Goal: Information Seeking & Learning: Learn about a topic

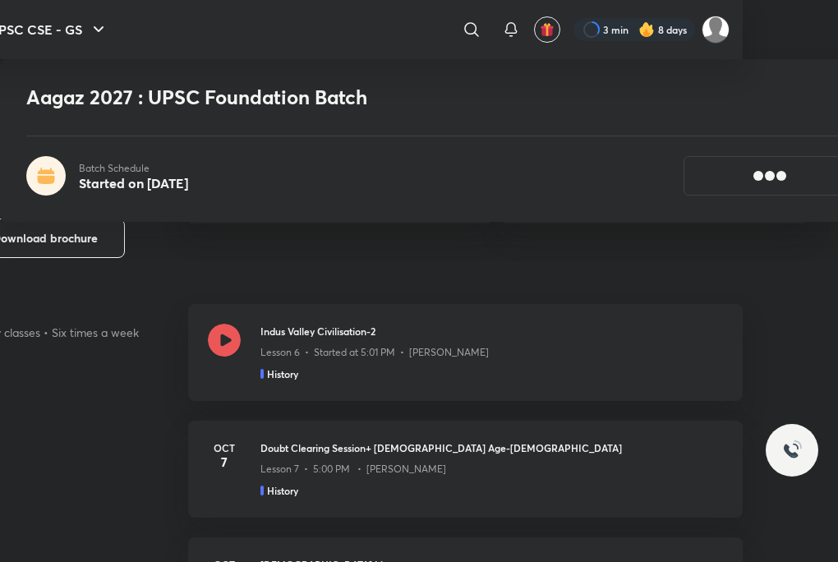
scroll to position [663, 95]
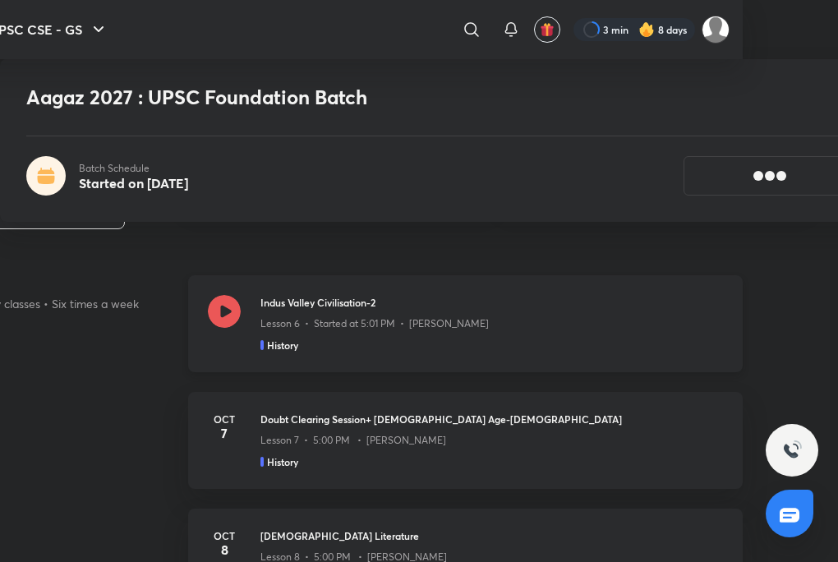
click at [237, 312] on icon at bounding box center [224, 311] width 33 height 33
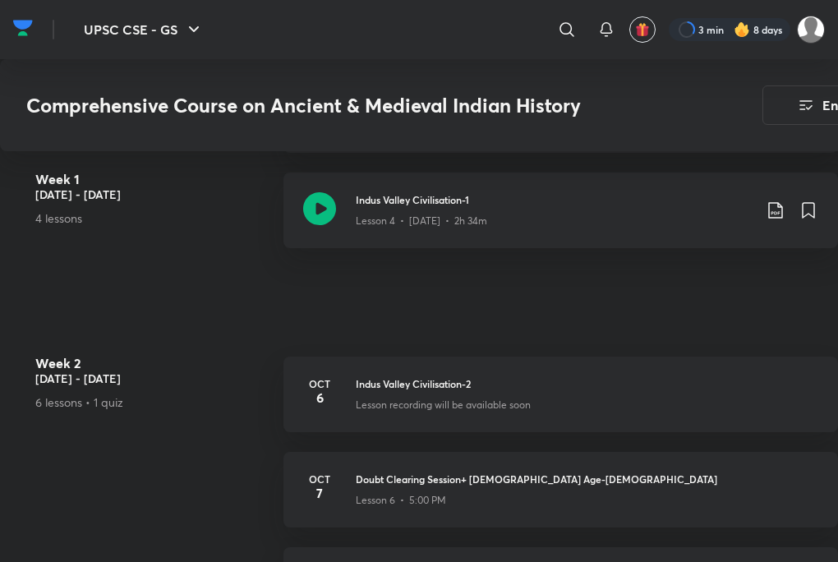
scroll to position [1169, 0]
click at [402, 383] on h3 "Indus Valley Civilisation-2" at bounding box center [587, 384] width 462 height 15
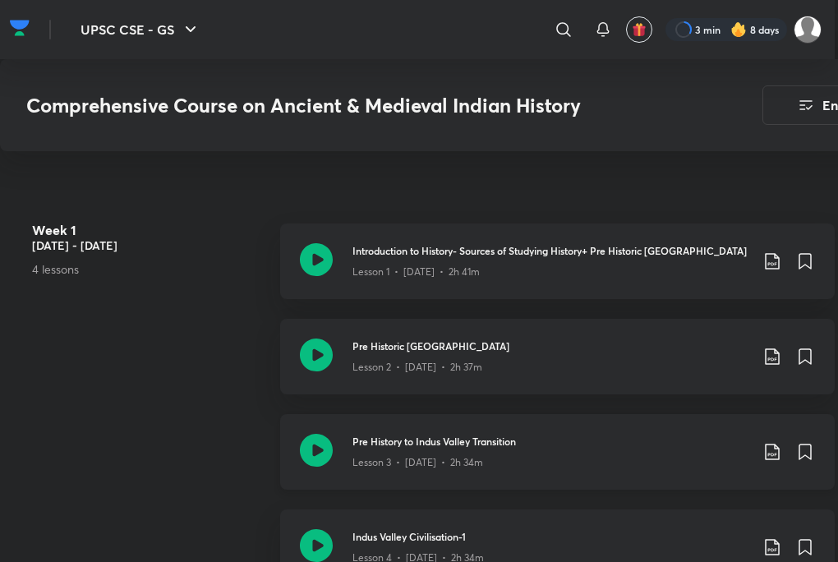
scroll to position [829, 3]
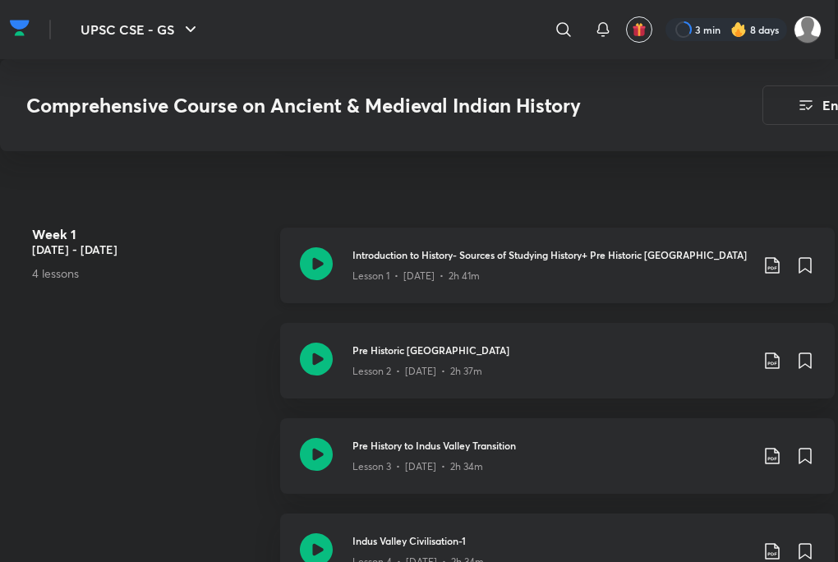
click at [783, 269] on div "Introduction to History- Sources of Studying History+ Pre Historic India Lesson…" at bounding box center [583, 265] width 462 height 36
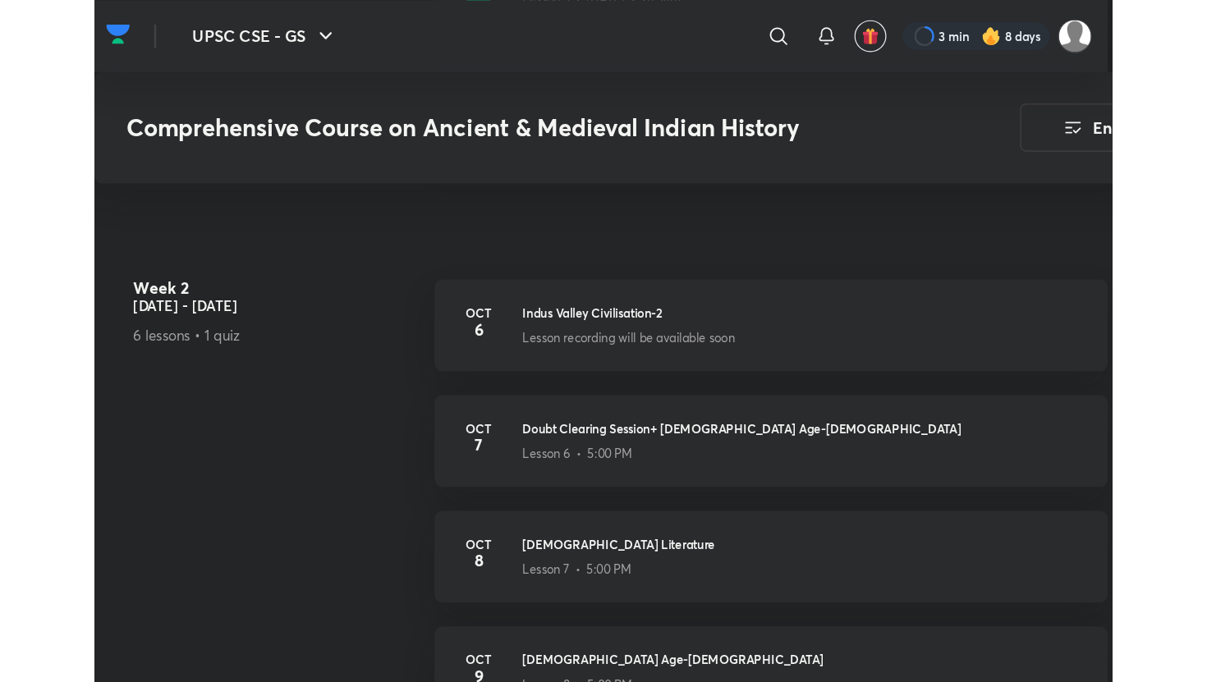
scroll to position [1297, 0]
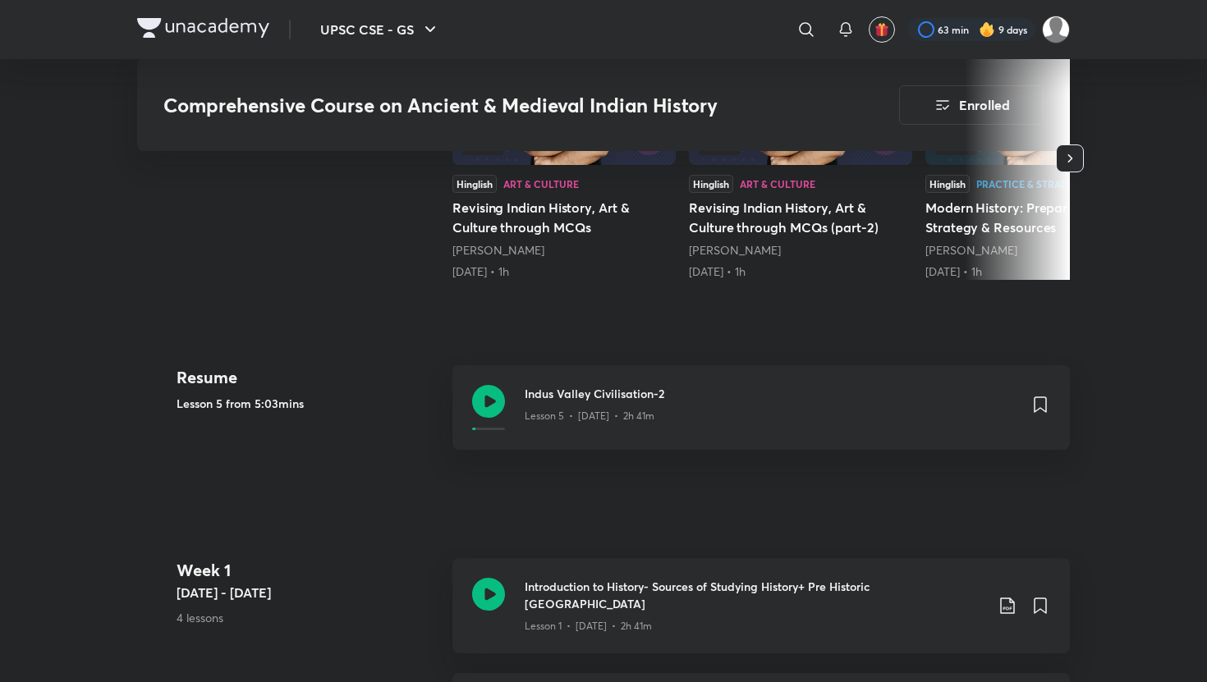
scroll to position [510, 0]
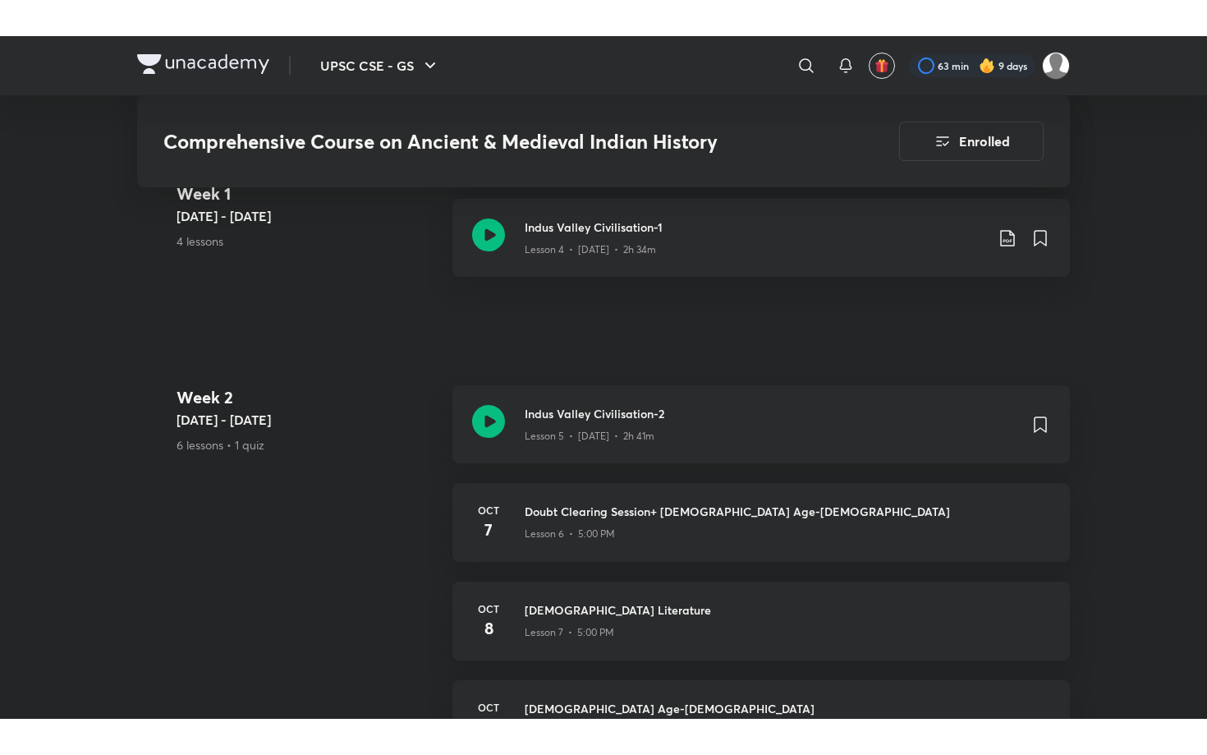
scroll to position [1213, 0]
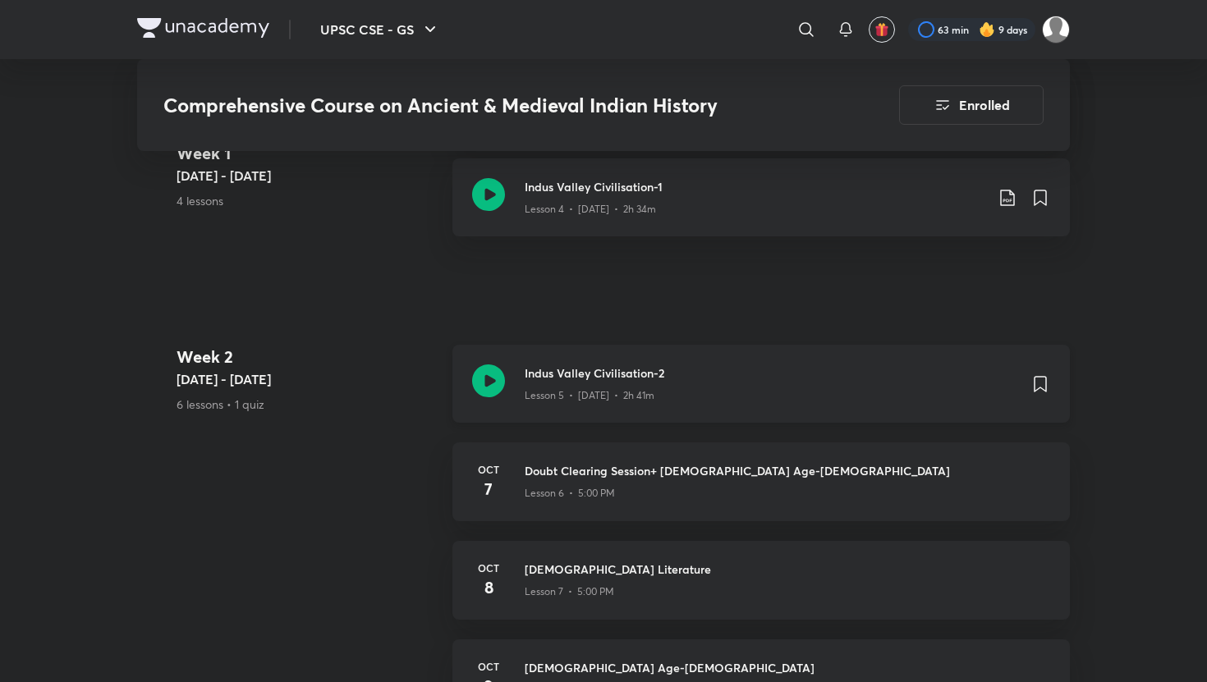
click at [482, 372] on icon at bounding box center [488, 381] width 33 height 33
